Goal: Task Accomplishment & Management: Manage account settings

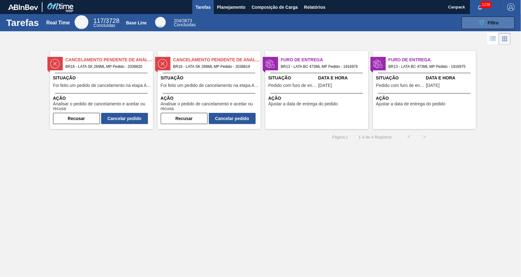
click at [501, 23] on button "089F7B8B-B2A5-4AFE-B5C0-19BA573D28AC Filtro" at bounding box center [488, 23] width 53 height 12
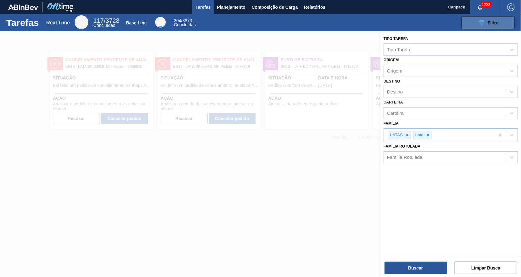
click at [501, 23] on button "089F7B8B-B2A5-4AFE-B5C0-19BA573D28AC Filtro" at bounding box center [488, 23] width 53 height 12
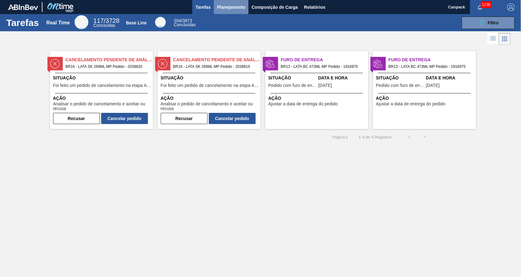
click at [230, 8] on span "Planejamento" at bounding box center [231, 6] width 28 height 7
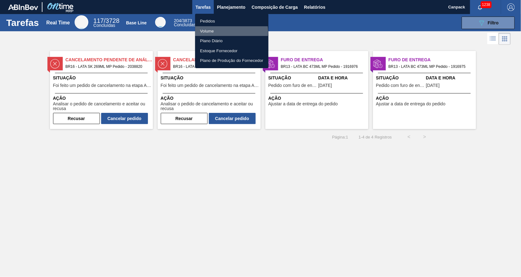
click at [230, 31] on li "Volume" at bounding box center [231, 31] width 73 height 10
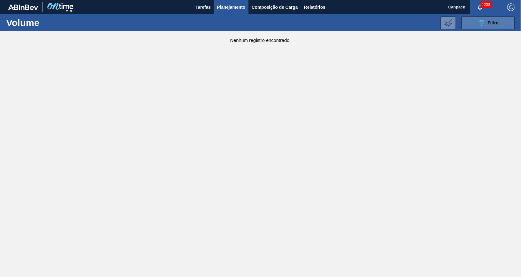
click at [491, 26] on div "089F7B8B-B2A5-4AFE-B5C0-19BA573D28AC Filtro" at bounding box center [488, 22] width 21 height 7
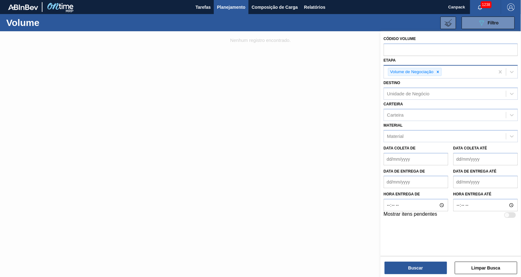
click at [464, 72] on div "Volume de Negociação" at bounding box center [439, 72] width 111 height 13
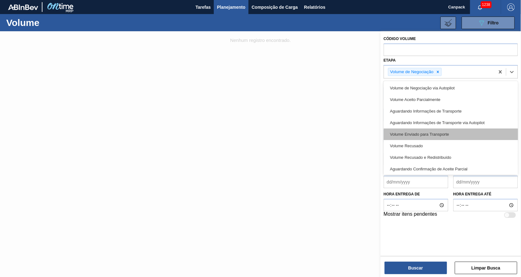
scroll to position [1, 0]
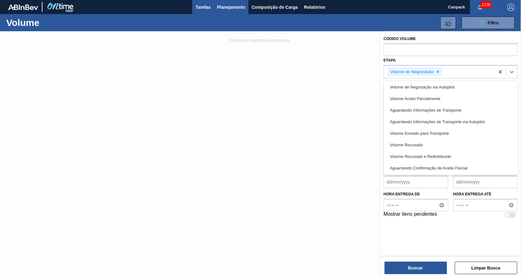
click at [210, 8] on span "Tarefas" at bounding box center [203, 6] width 15 height 7
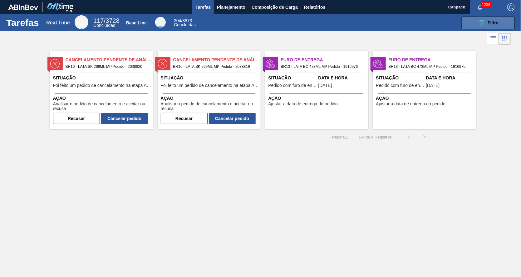
click at [498, 22] on span "Filtro" at bounding box center [493, 22] width 11 height 5
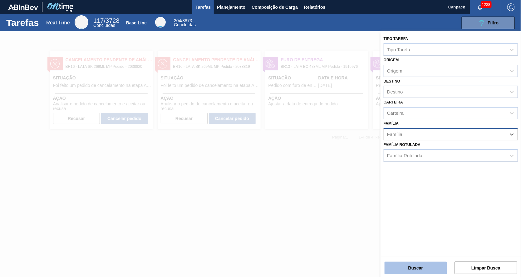
click at [419, 265] on button "Buscar" at bounding box center [416, 267] width 62 height 12
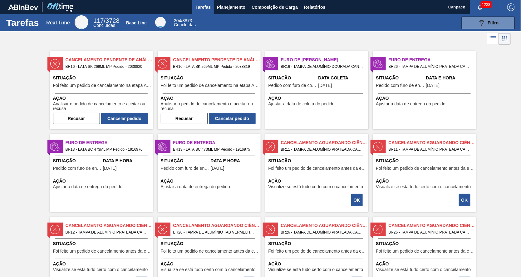
click at [99, 48] on div "Cancelamento Pendente de Análise BR16 - LATA SK 269ML MP Pedido - 2038820 Situa…" at bounding box center [99, 87] width 108 height 83
click at [101, 66] on span "BR16 - LATA SK 269ML MP Pedido - 2038820" at bounding box center [107, 66] width 82 height 7
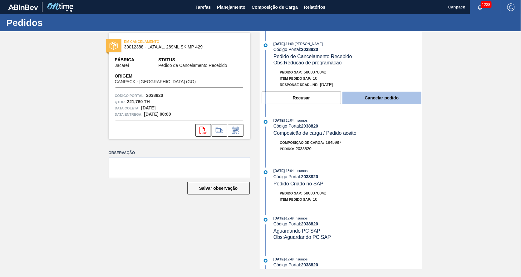
click at [393, 104] on button "Cancelar pedido" at bounding box center [382, 98] width 79 height 12
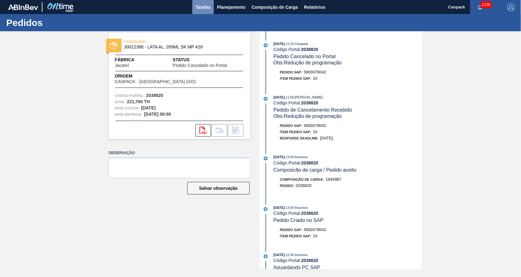
click at [198, 11] on button "Tarefas" at bounding box center [203, 7] width 22 height 14
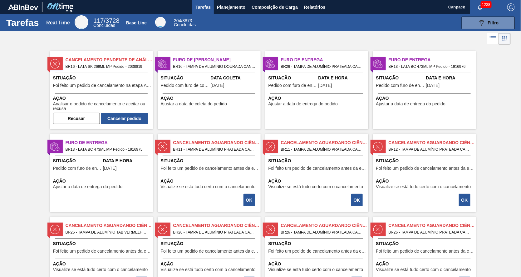
click at [116, 72] on div "Cancelamento Pendente de Análise BR16 - LATA SK 269ML MP Pedido - 2038819 Situa…" at bounding box center [101, 90] width 103 height 78
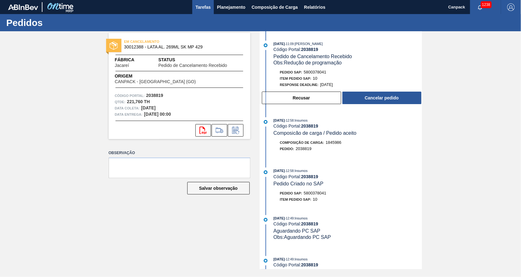
click at [211, 12] on button "Tarefas" at bounding box center [203, 7] width 22 height 14
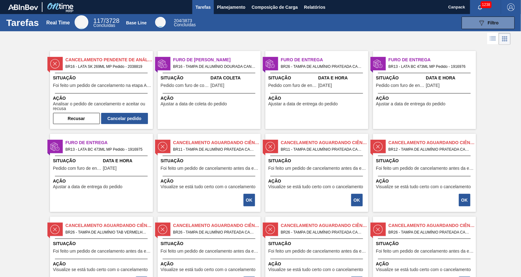
click at [100, 88] on div "Situação Foi feito um pedido de cancelamento na etapa Aguardando Faturamento" at bounding box center [102, 82] width 98 height 15
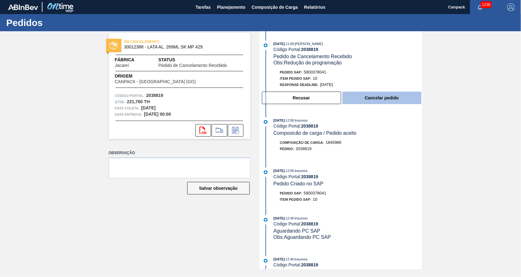
click at [380, 97] on button "Cancelar pedido" at bounding box center [382, 98] width 79 height 12
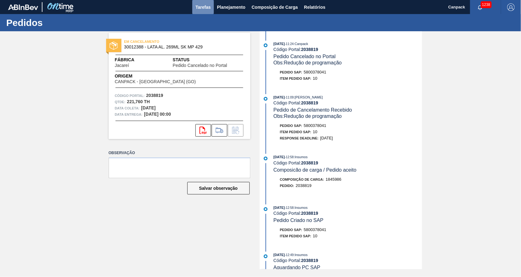
click at [207, 10] on span "Tarefas" at bounding box center [203, 6] width 15 height 7
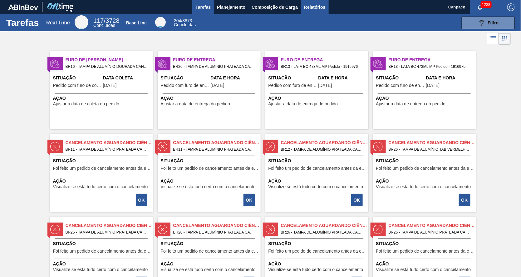
click at [313, 4] on span "Relatórios" at bounding box center [314, 6] width 21 height 7
